Goal: Complete application form

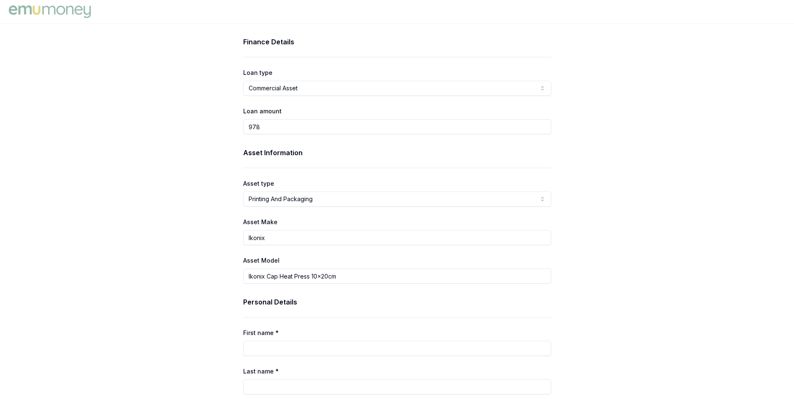
click at [295, 90] on html "Finance Details Loan type Commercial Asset Consumer Loan Consumer Asset Commerc…" at bounding box center [397, 199] width 794 height 399
click at [297, 88] on html "Finance Details Loan type Commercial Asset Consumer Loan Consumer Asset Commerc…" at bounding box center [397, 199] width 794 height 399
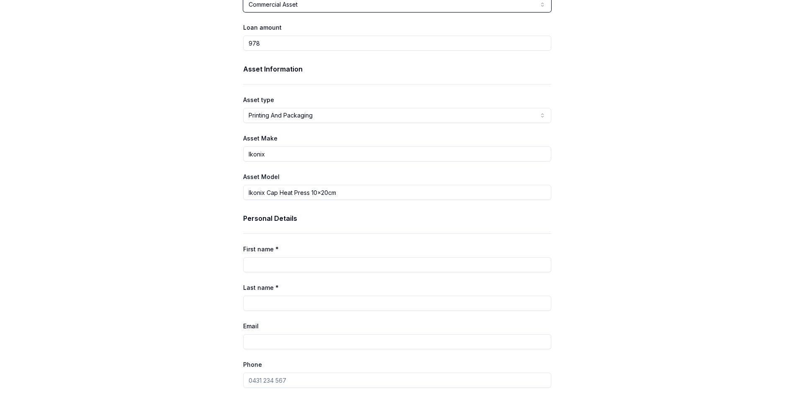
scroll to position [209, 0]
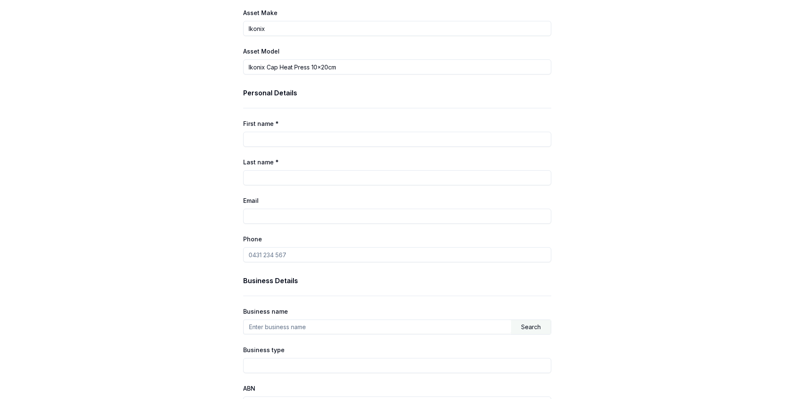
click at [281, 178] on input "Last name *" at bounding box center [397, 177] width 308 height 15
click at [279, 135] on input "First name *" at bounding box center [397, 139] width 308 height 15
type input "Lisetta"
type input "[PERSON_NAME]"
type input "[EMAIL_ADDRESS][DOMAIN_NAME]"
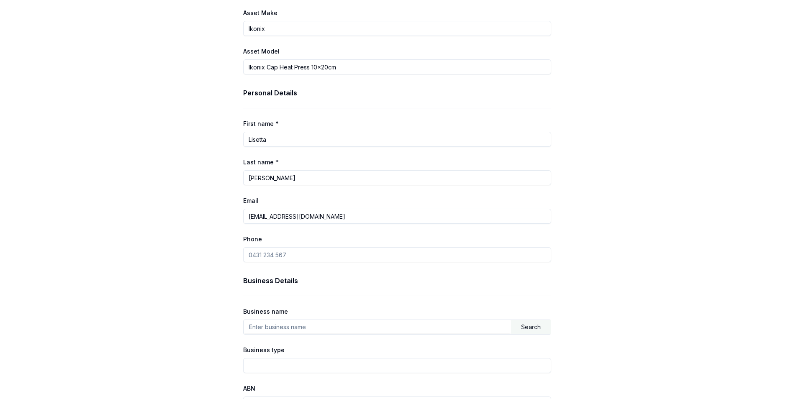
type input "0402 105 720"
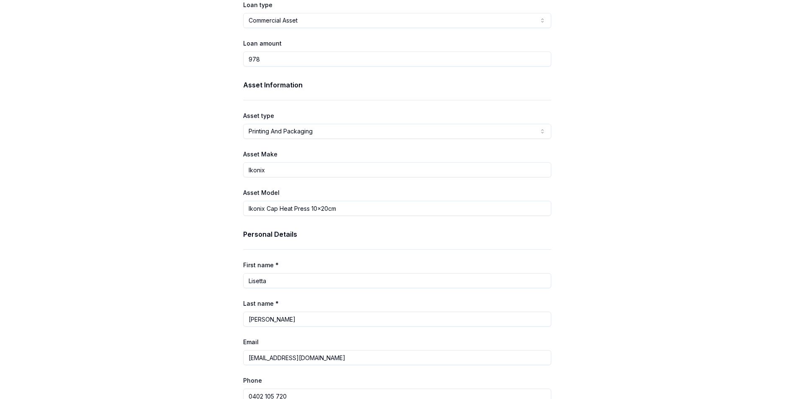
scroll to position [0, 0]
